Goal: Task Accomplishment & Management: Use online tool/utility

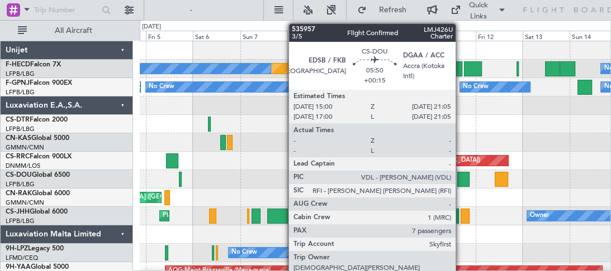
click at [460, 179] on div at bounding box center [463, 179] width 12 height 15
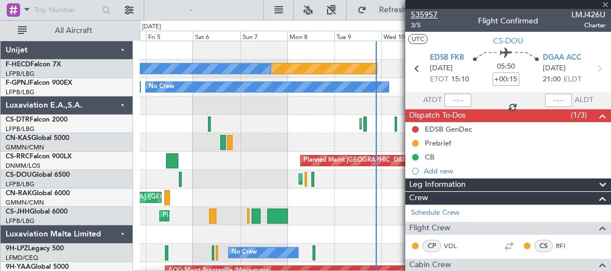
click at [430, 15] on span "535957" at bounding box center [424, 15] width 27 height 12
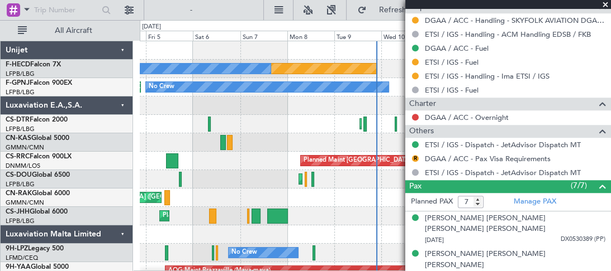
scroll to position [664, 0]
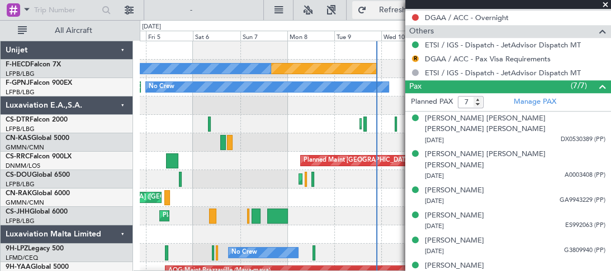
click at [358, 4] on button "Refresh" at bounding box center [385, 10] width 67 height 18
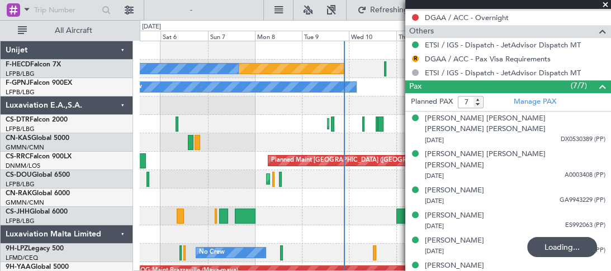
click at [252, 114] on div at bounding box center [375, 106] width 470 height 18
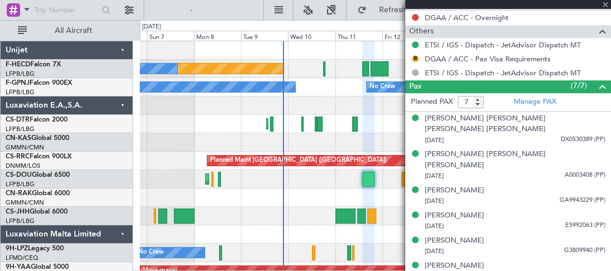
click at [305, 202] on div "Unplanned Maint [GEOGRAPHIC_DATA] ([GEOGRAPHIC_DATA])" at bounding box center [375, 198] width 470 height 18
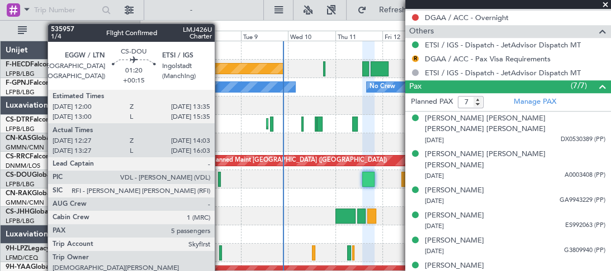
click at [220, 182] on div at bounding box center [219, 179] width 3 height 15
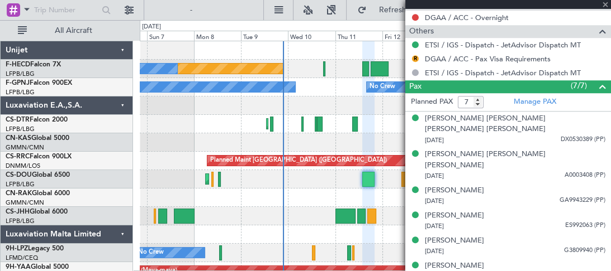
type input "+00:15"
type input "12:37"
type input "13:58"
type input "5"
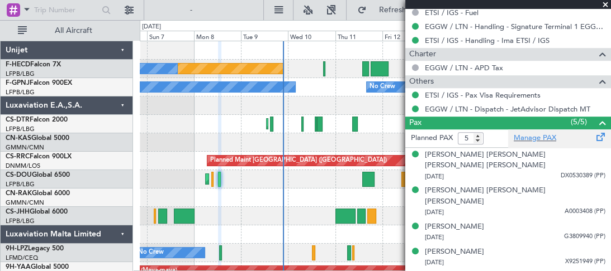
scroll to position [245, 0]
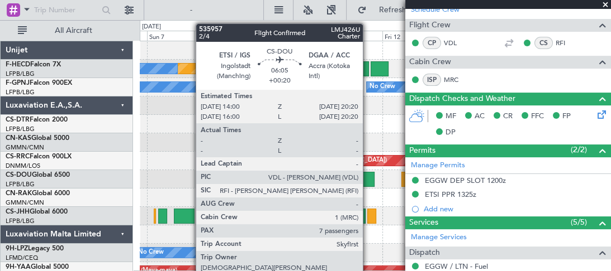
click at [368, 183] on div at bounding box center [368, 179] width 13 height 15
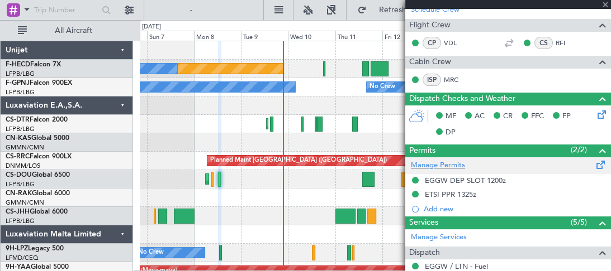
type input "+00:20"
type input "7"
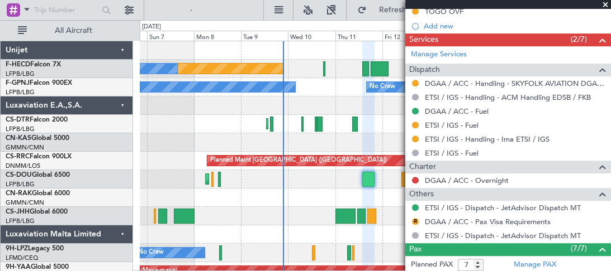
scroll to position [441, 0]
